Goal: Find specific page/section: Find specific page/section

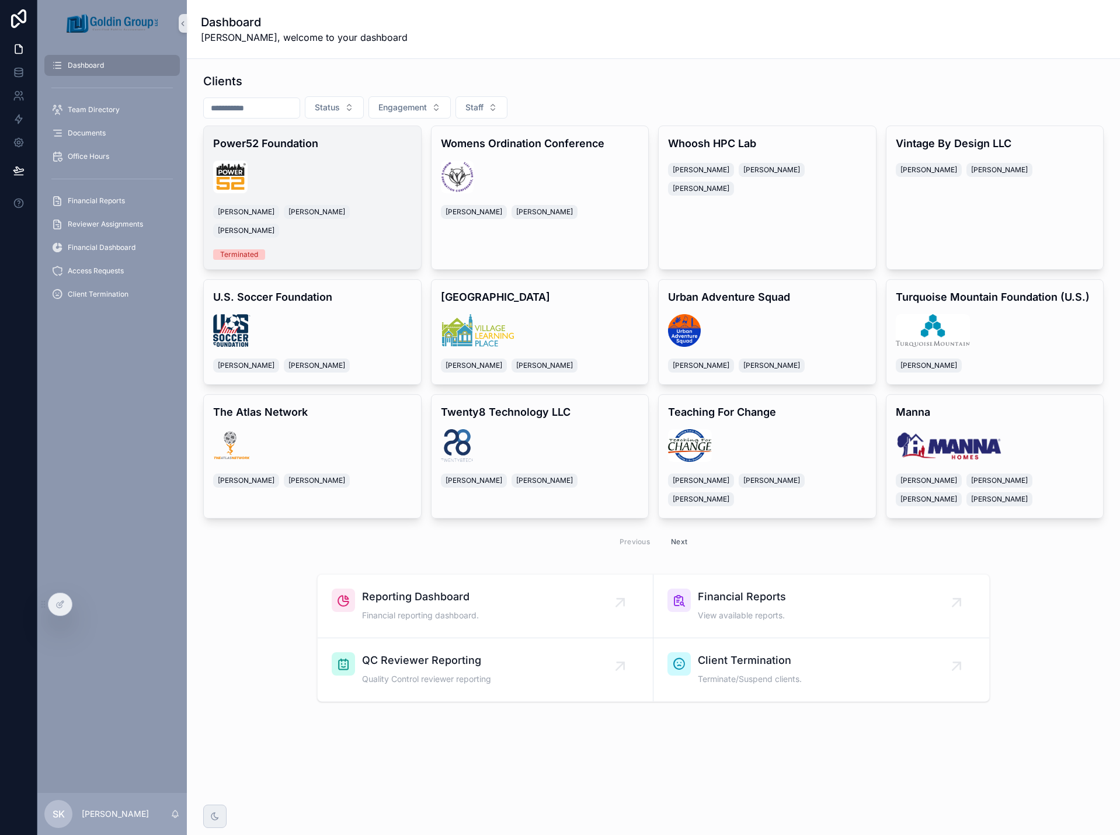
click at [321, 162] on div "scrollable content" at bounding box center [312, 177] width 199 height 33
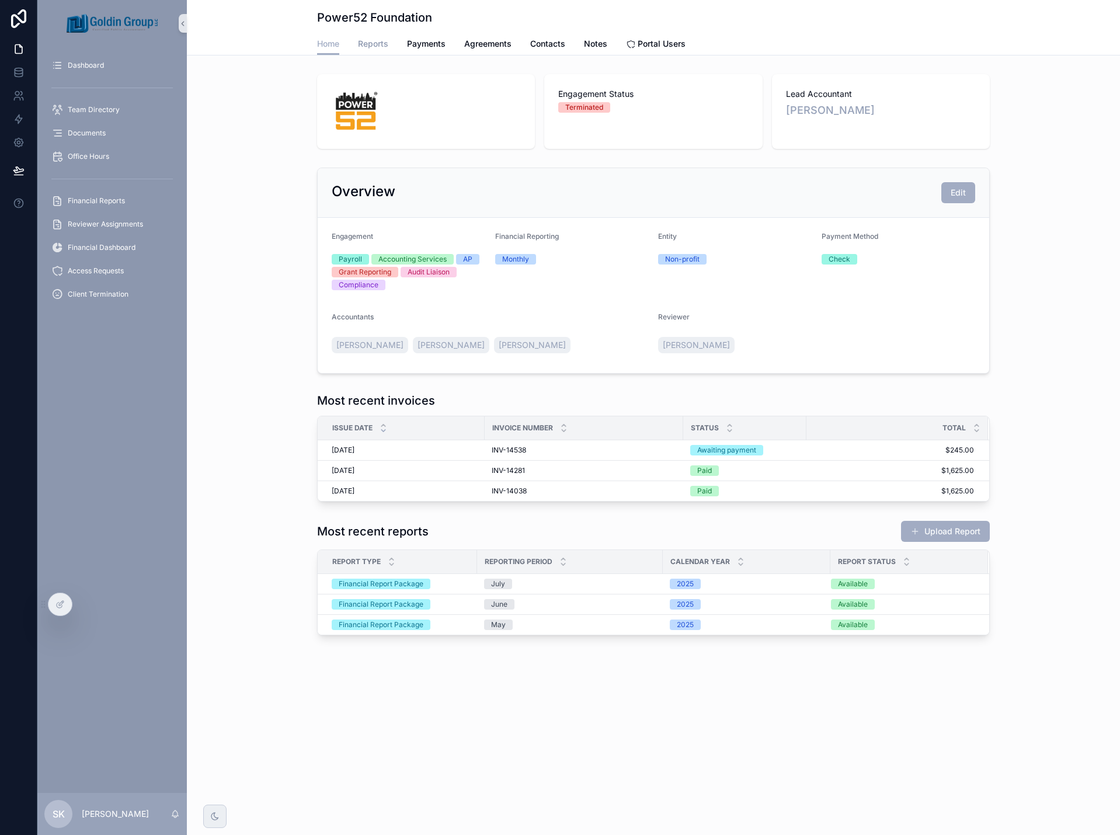
drag, startPoint x: 379, startPoint y: 47, endPoint x: 391, endPoint y: 53, distance: 12.8
click at [379, 48] on span "Reports" at bounding box center [373, 44] width 30 height 12
